Goal: Information Seeking & Learning: Learn about a topic

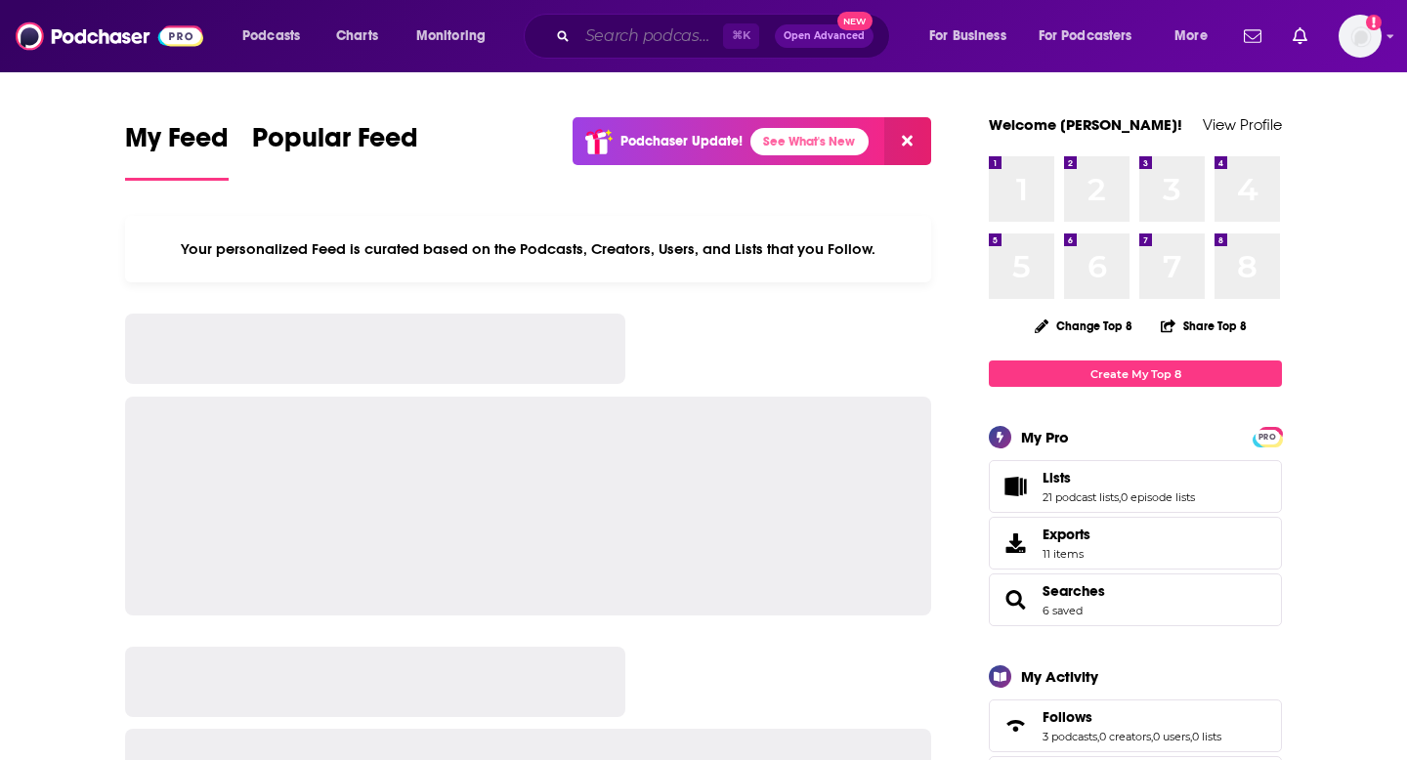
click at [595, 38] on input "Search podcasts, credits, & more..." at bounding box center [651, 36] width 146 height 31
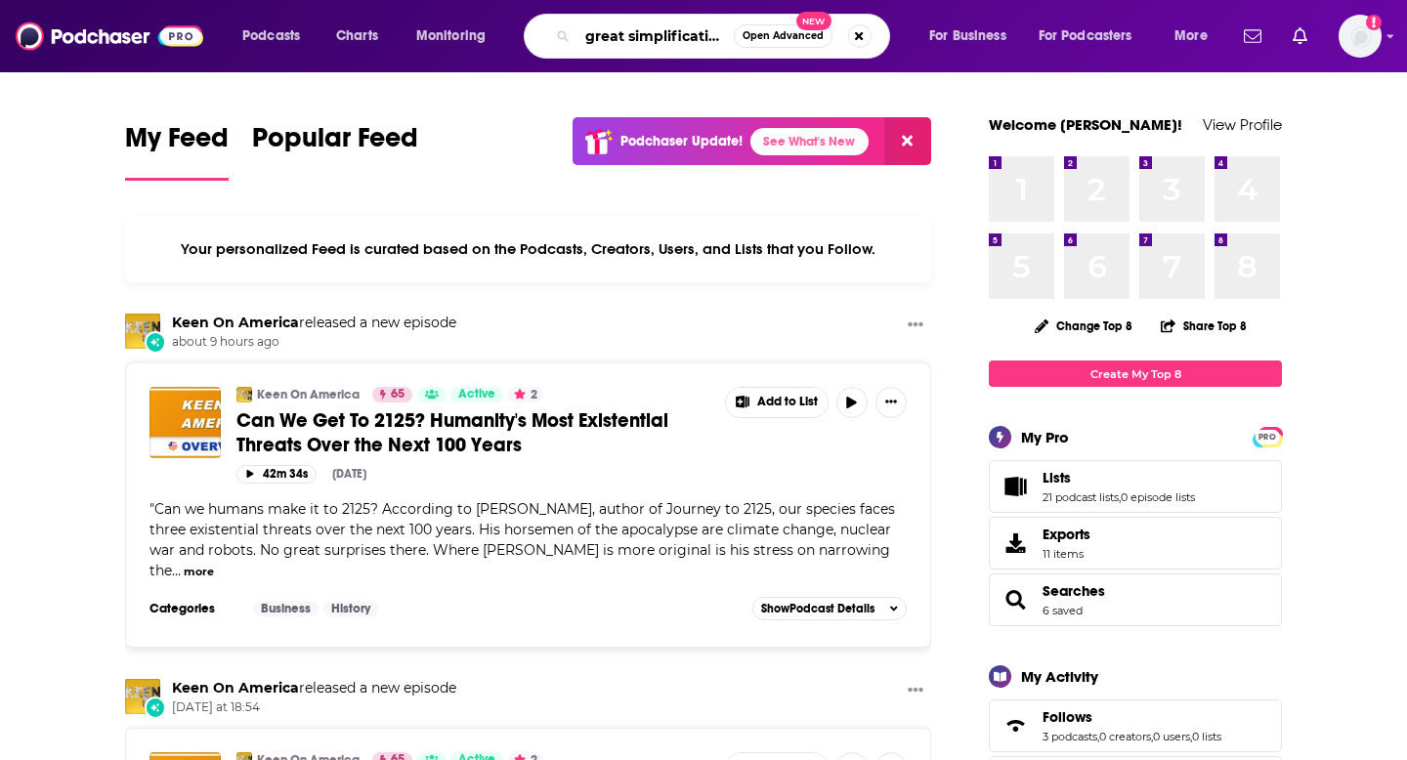
scroll to position [0, 2]
type input "great simplification"
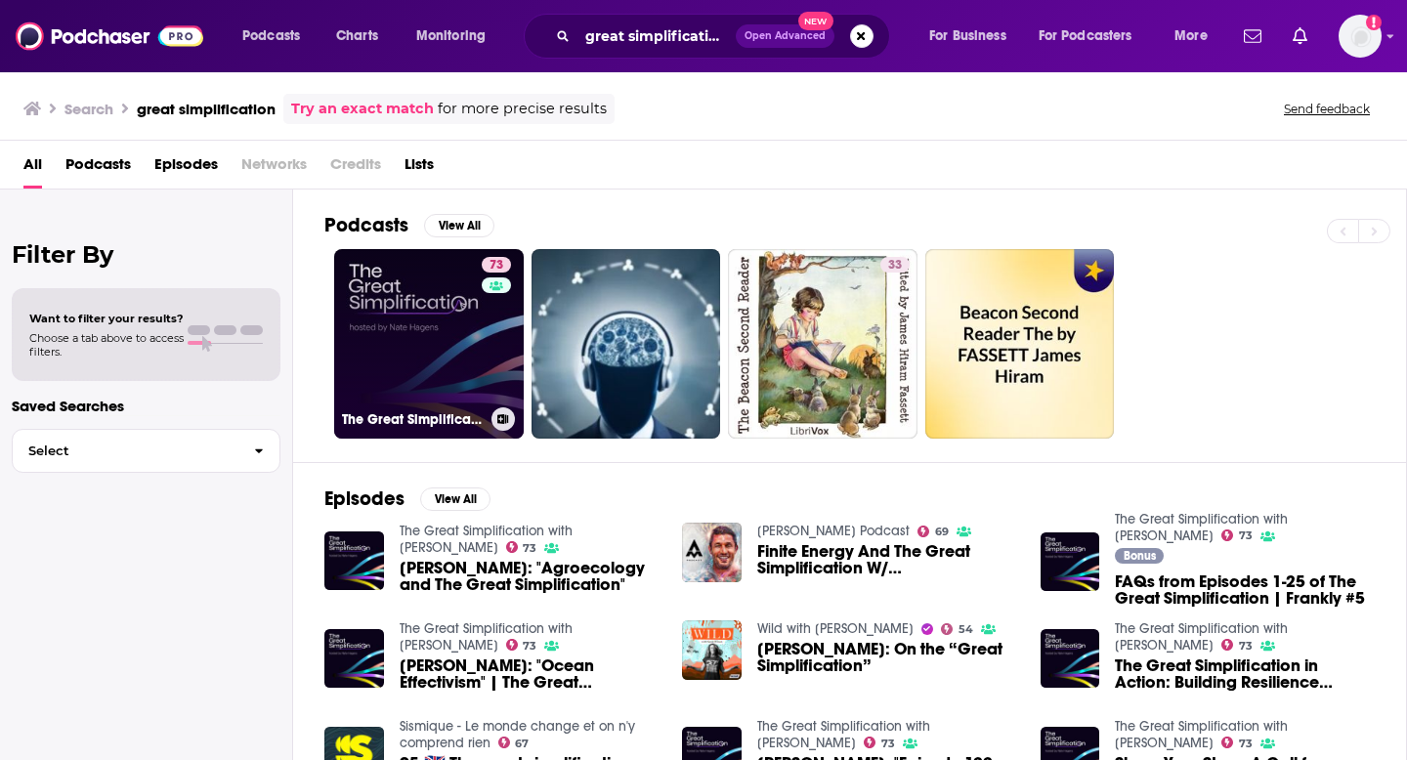
click at [361, 324] on link "73 The Great Simplification with [PERSON_NAME]" at bounding box center [429, 344] width 190 height 190
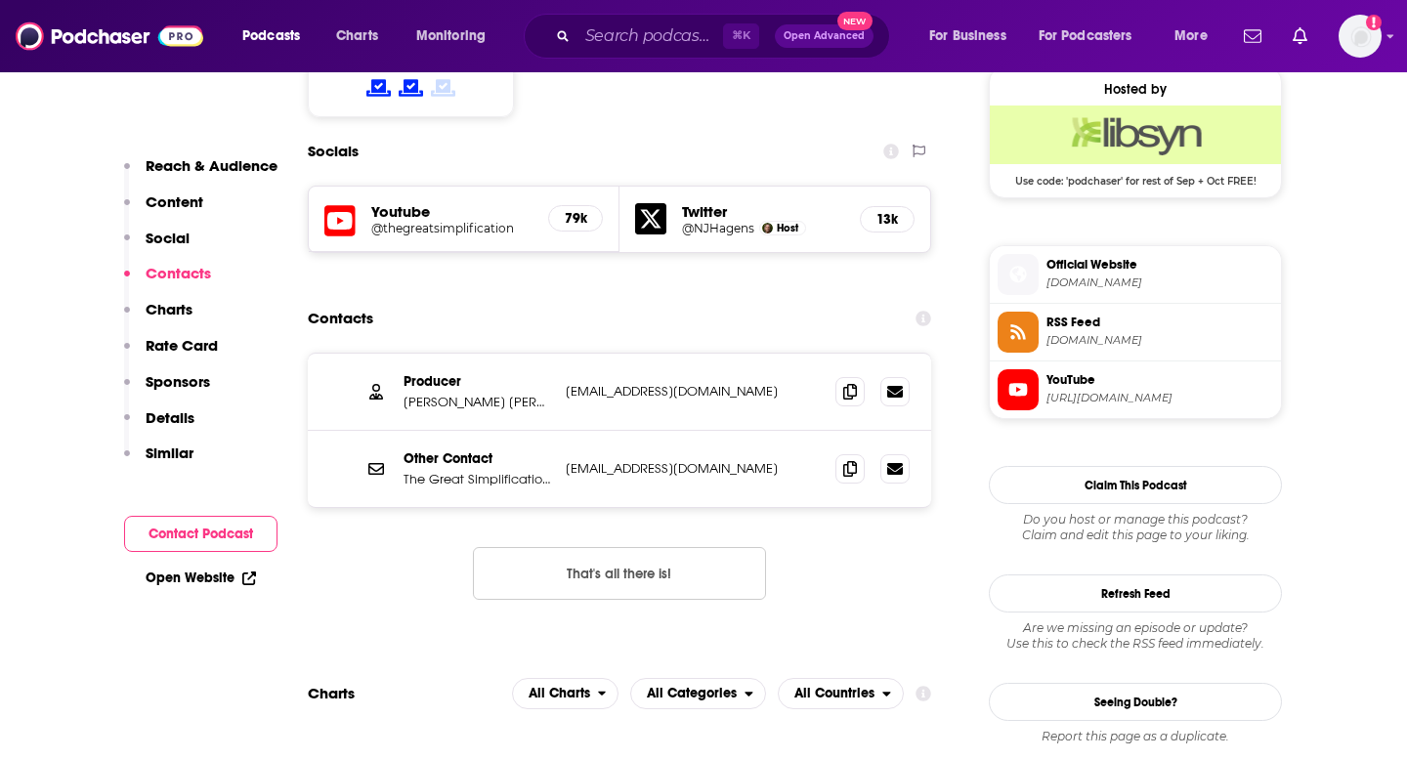
scroll to position [1593, 0]
click at [855, 382] on icon at bounding box center [850, 390] width 14 height 16
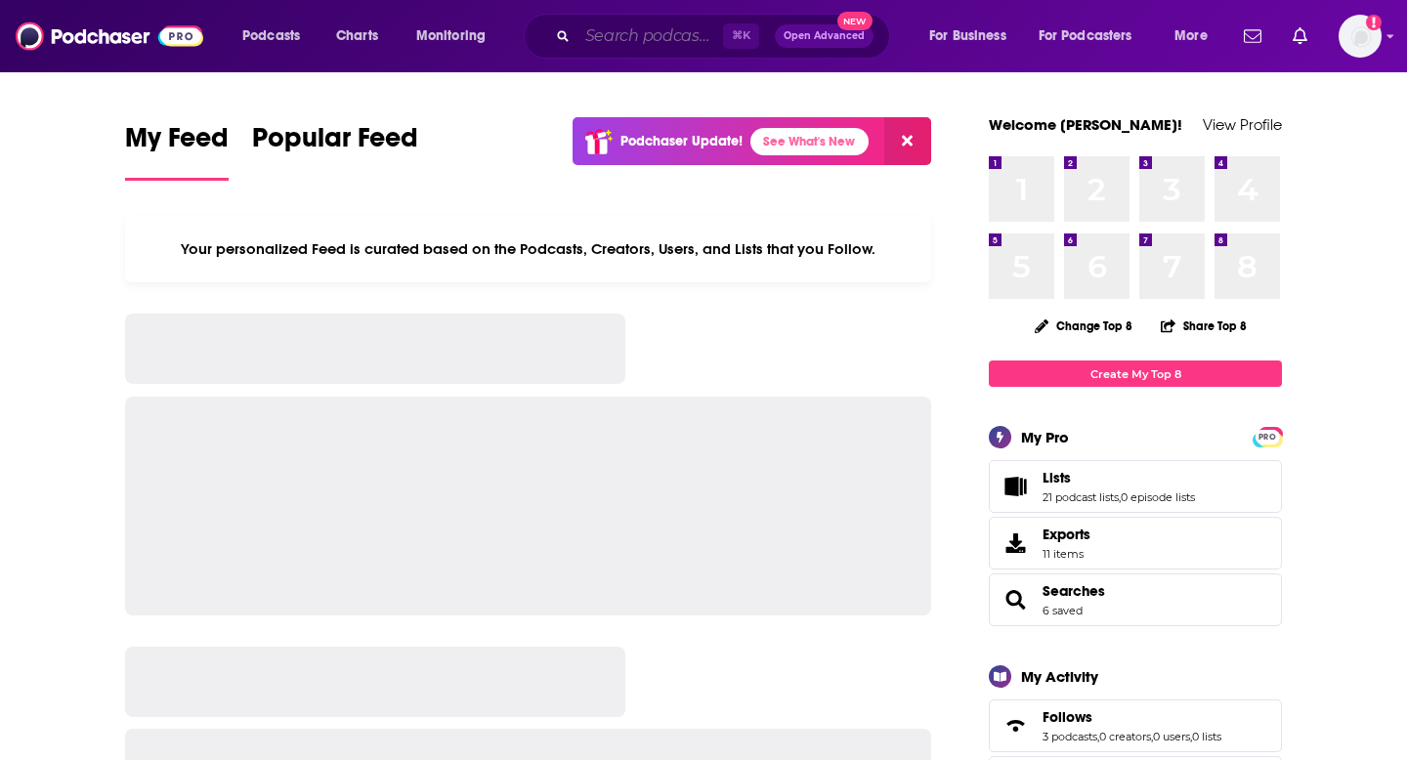
click at [608, 38] on input "Search podcasts, credits, & more..." at bounding box center [651, 36] width 146 height 31
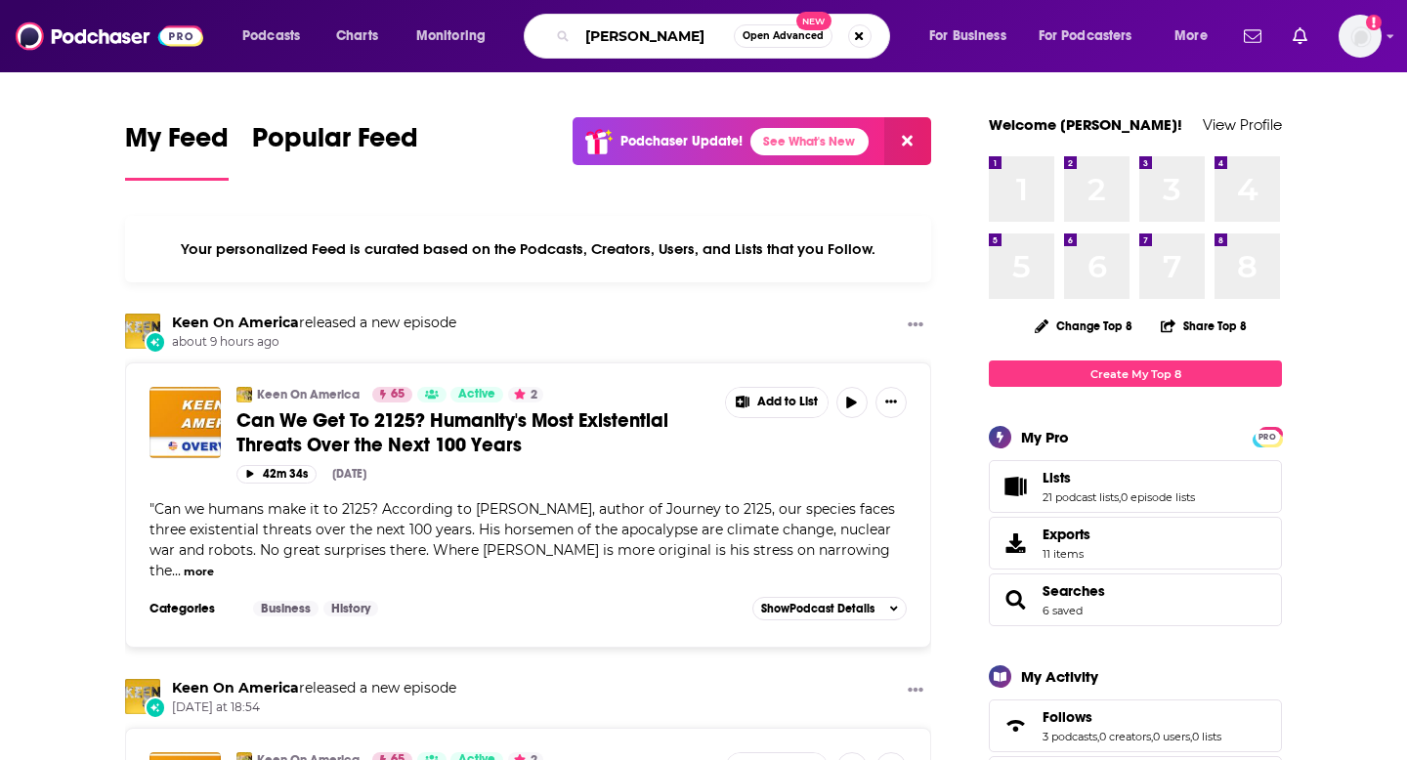
type input "[PERSON_NAME]"
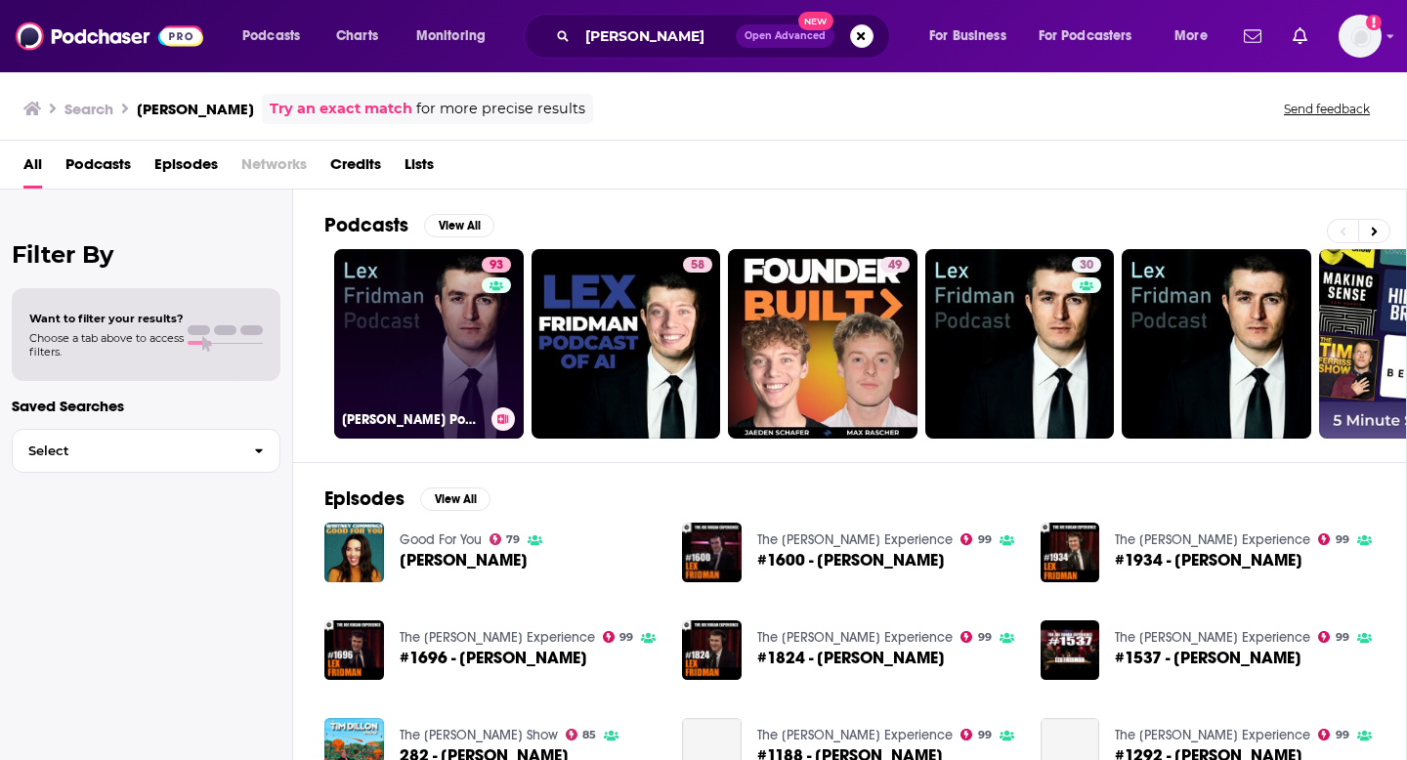
click at [415, 347] on link "93 [PERSON_NAME] Podcast" at bounding box center [429, 344] width 190 height 190
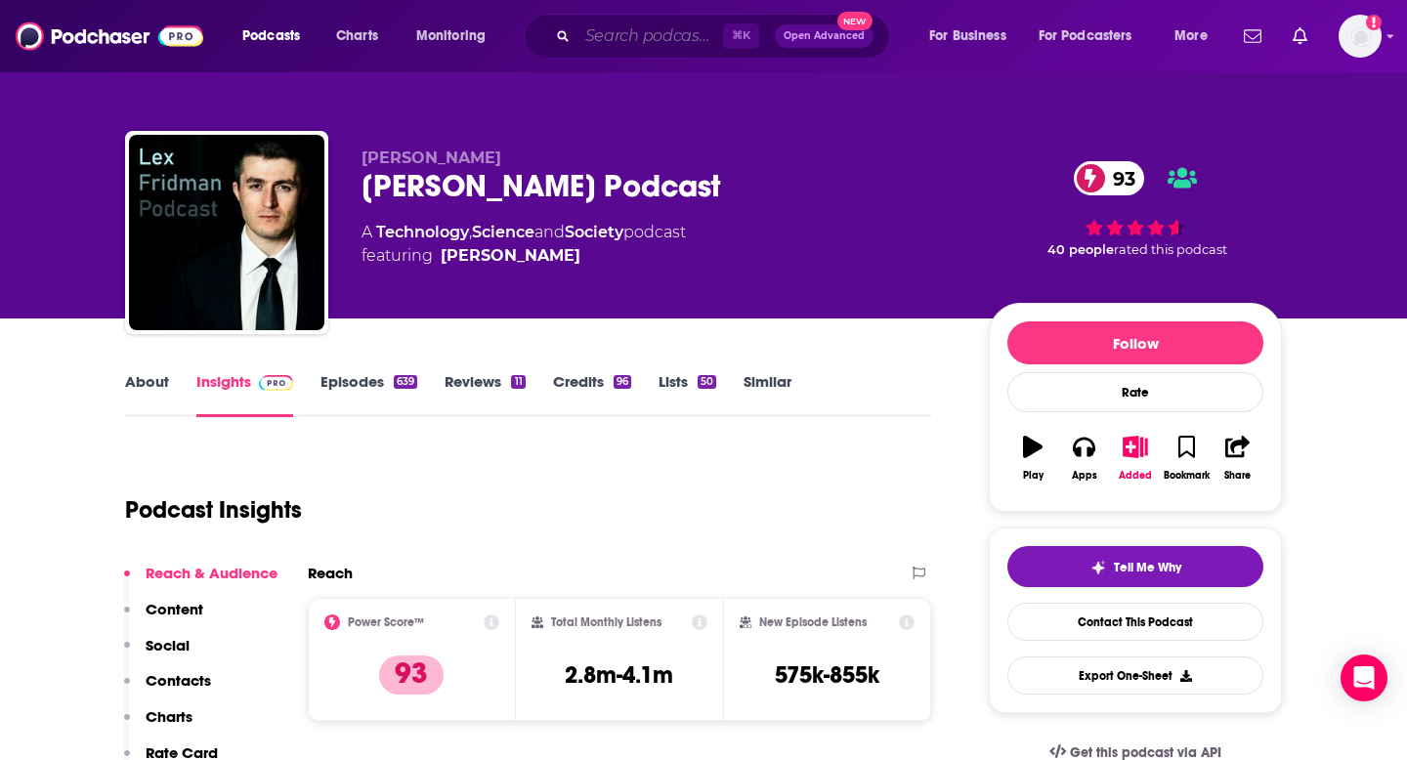
click at [633, 44] on input "Search podcasts, credits, & more..." at bounding box center [651, 36] width 146 height 31
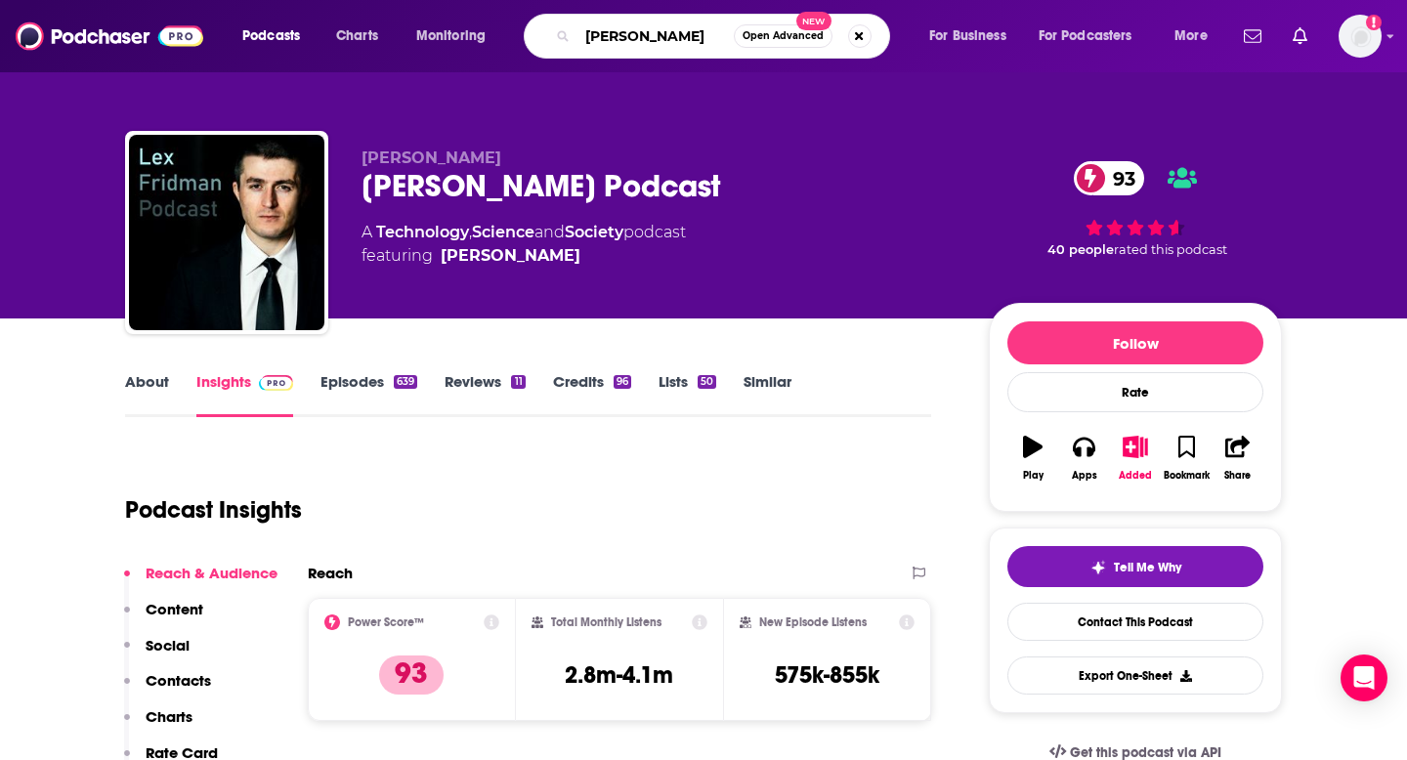
type input "[PERSON_NAME]"
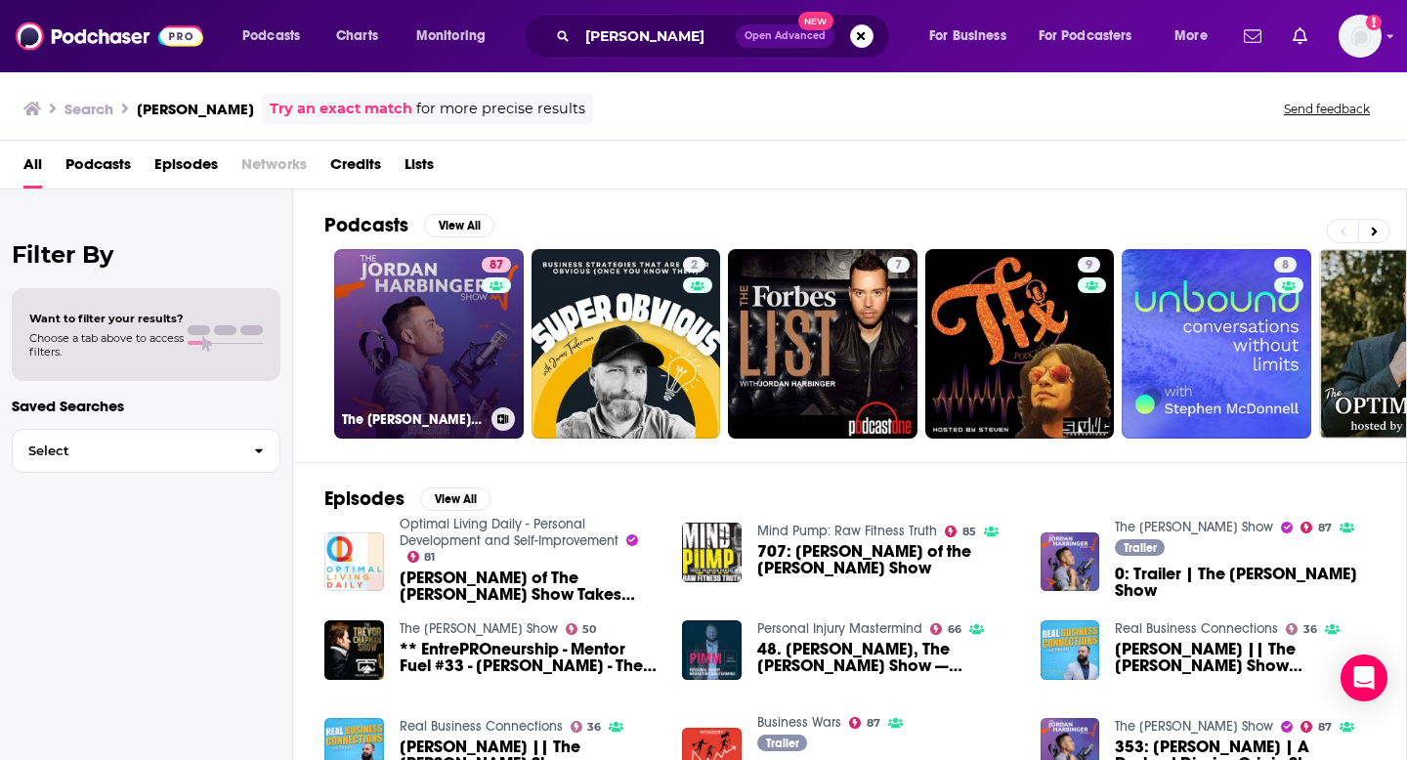
click at [365, 345] on link "87 The [PERSON_NAME] Show" at bounding box center [429, 344] width 190 height 190
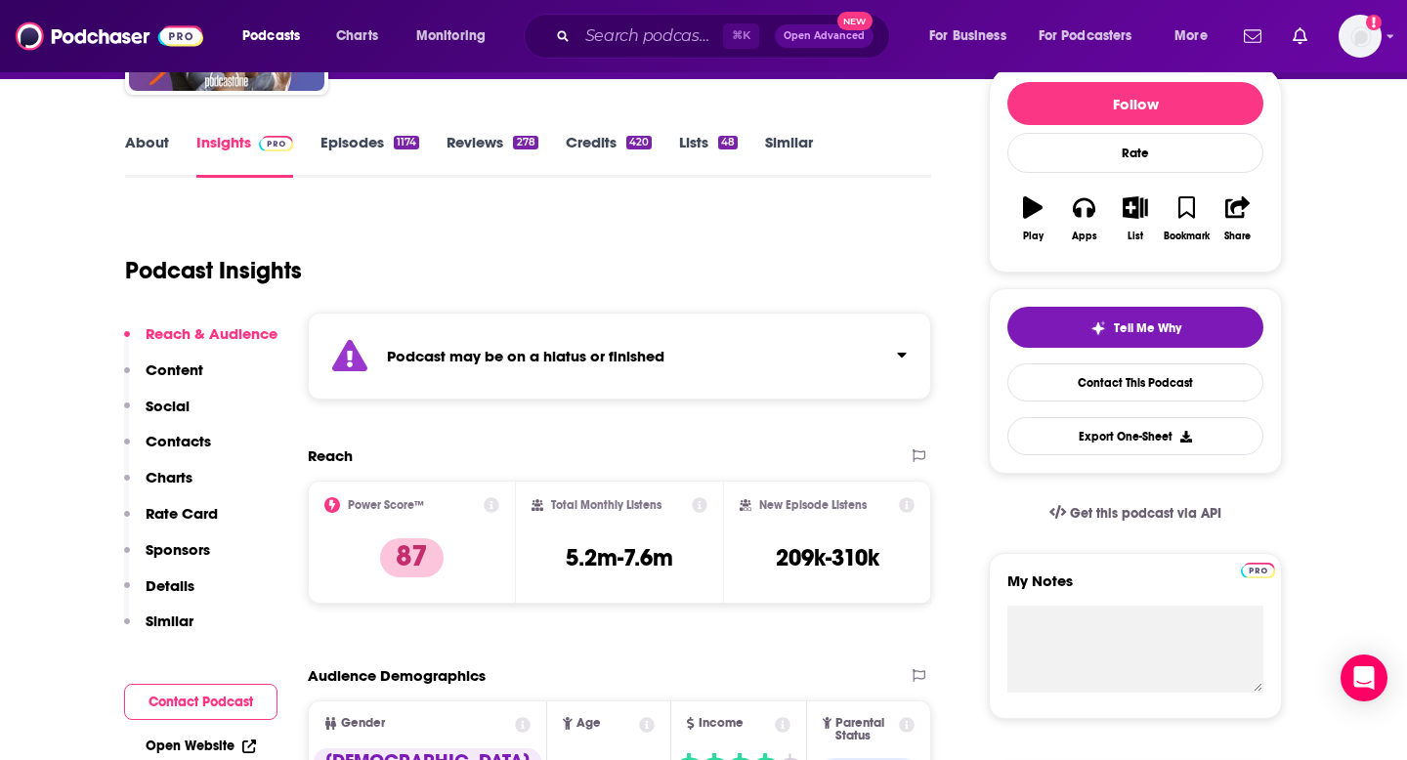
scroll to position [241, 0]
